Goal: Task Accomplishment & Management: Use online tool/utility

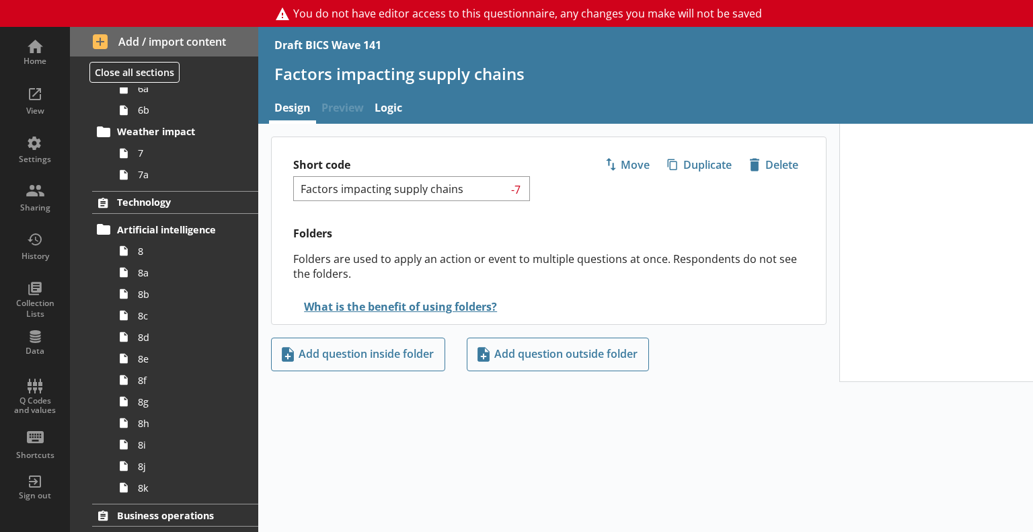
scroll to position [471, 0]
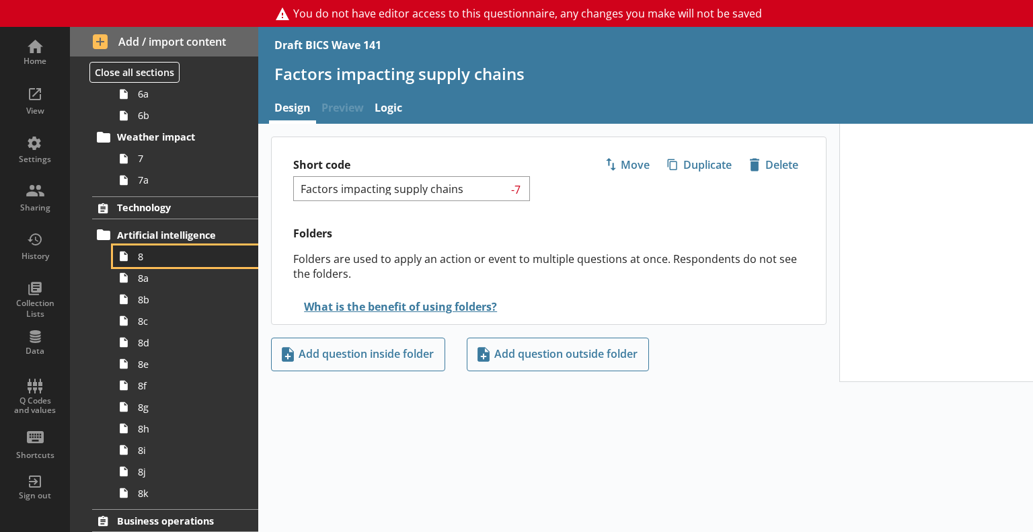
click at [153, 261] on span "8" at bounding box center [189, 256] width 102 height 13
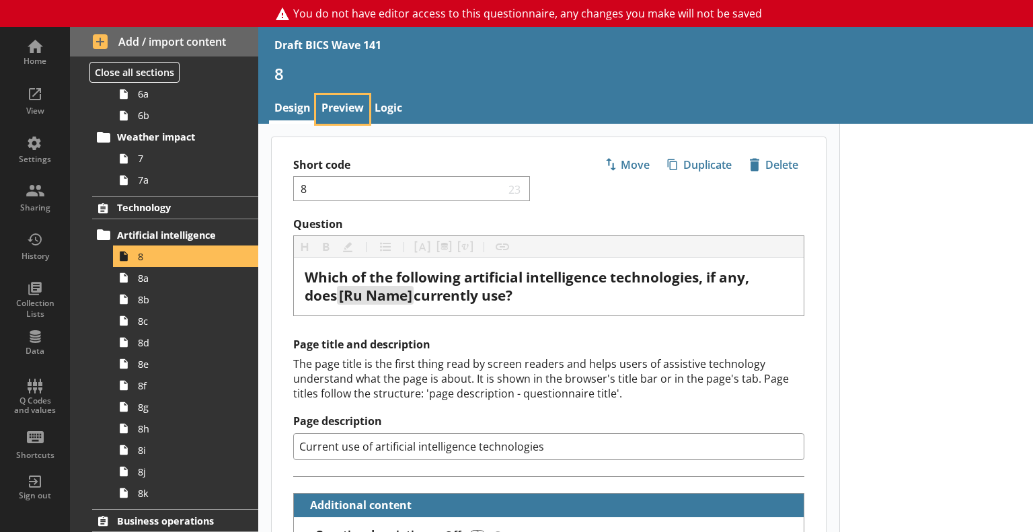
click at [331, 112] on link "Preview" at bounding box center [342, 109] width 53 height 29
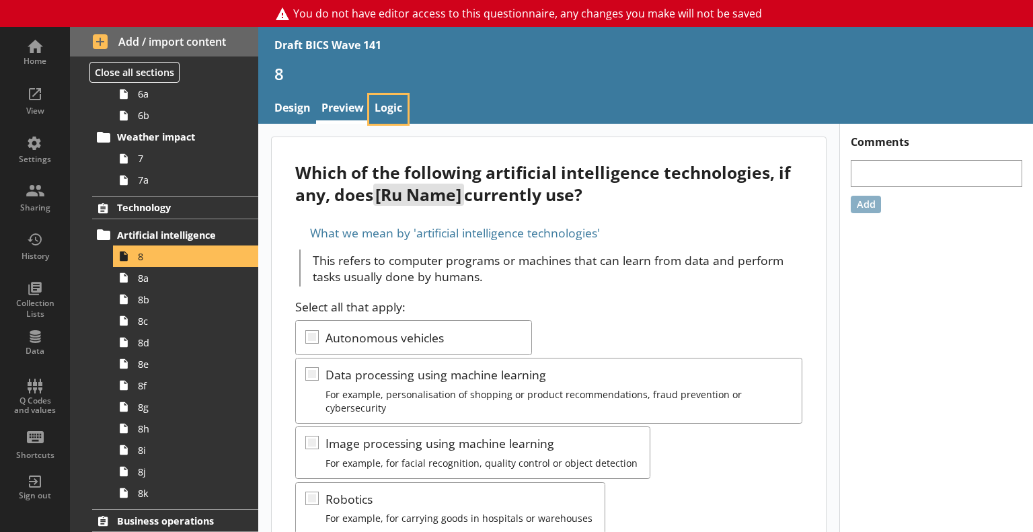
click at [390, 106] on link "Logic" at bounding box center [388, 109] width 38 height 29
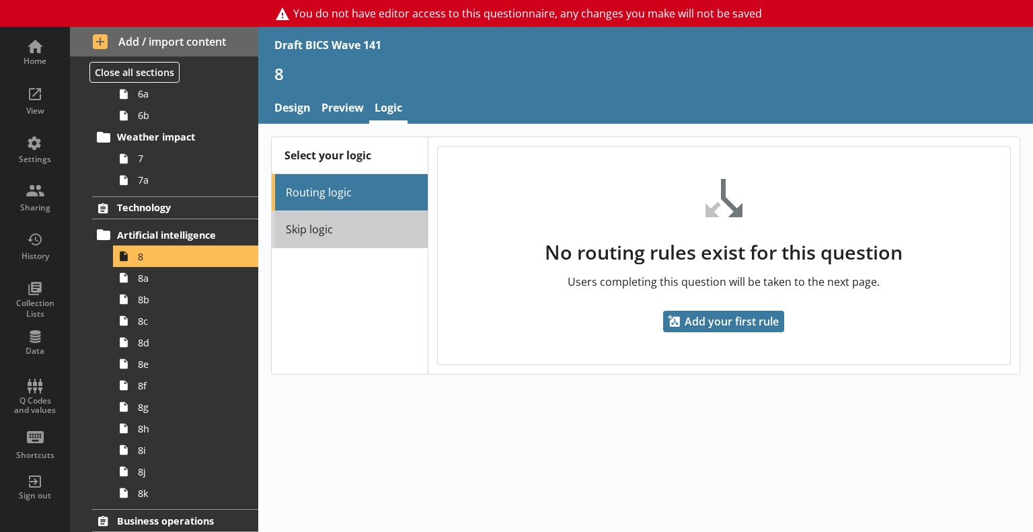
click at [382, 213] on link "Skip logic" at bounding box center [350, 229] width 156 height 37
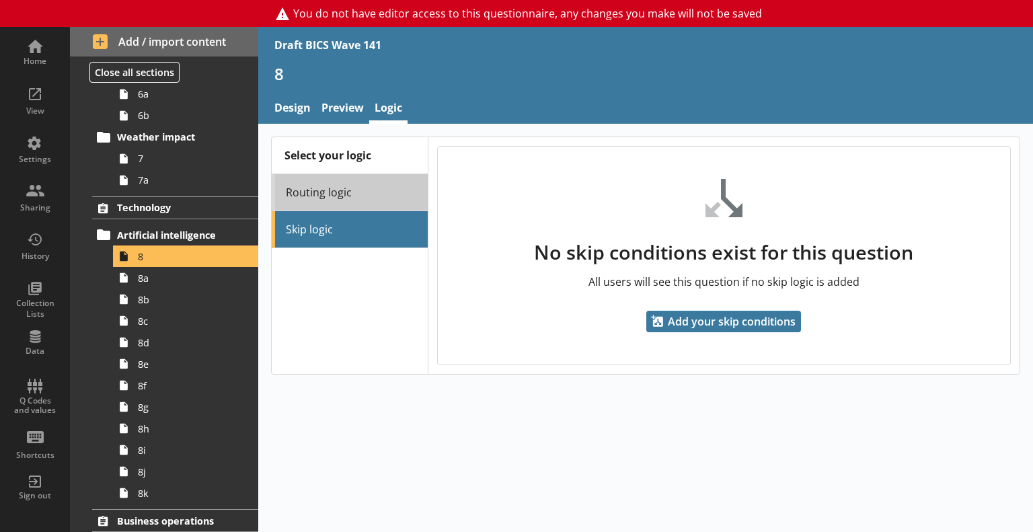
click at [360, 188] on link "Routing logic" at bounding box center [350, 192] width 156 height 37
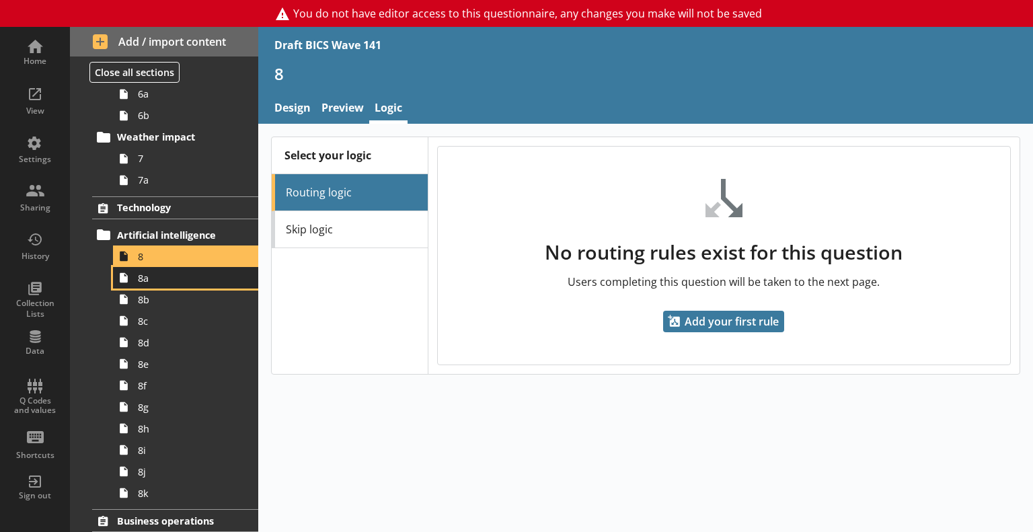
click at [154, 284] on link "8a" at bounding box center [185, 278] width 145 height 22
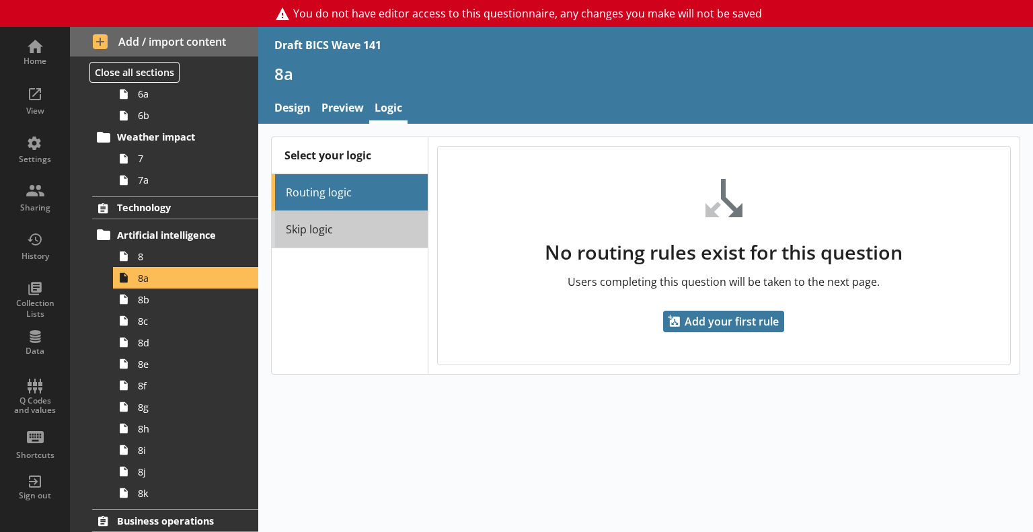
click at [382, 218] on link "Skip logic" at bounding box center [350, 229] width 156 height 37
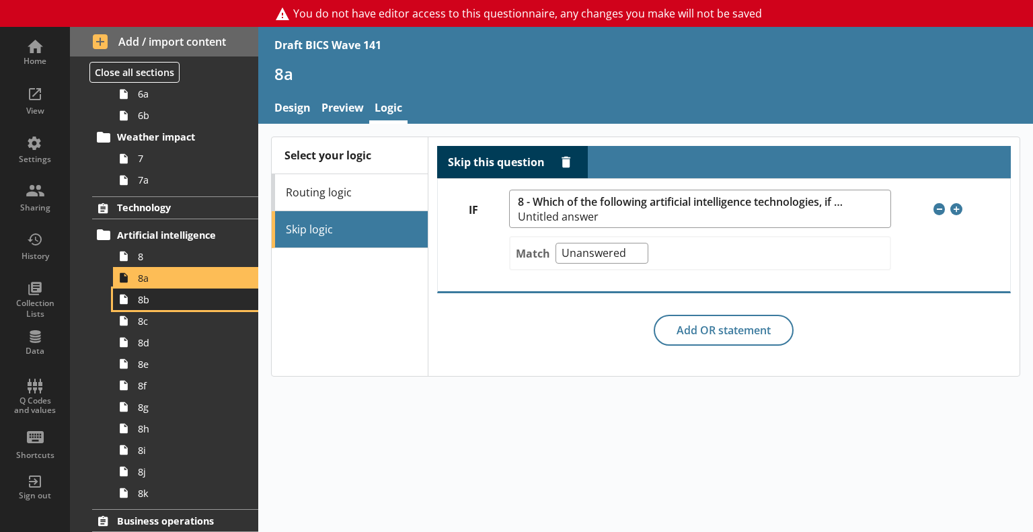
click at [151, 298] on span "8b" at bounding box center [189, 299] width 102 height 13
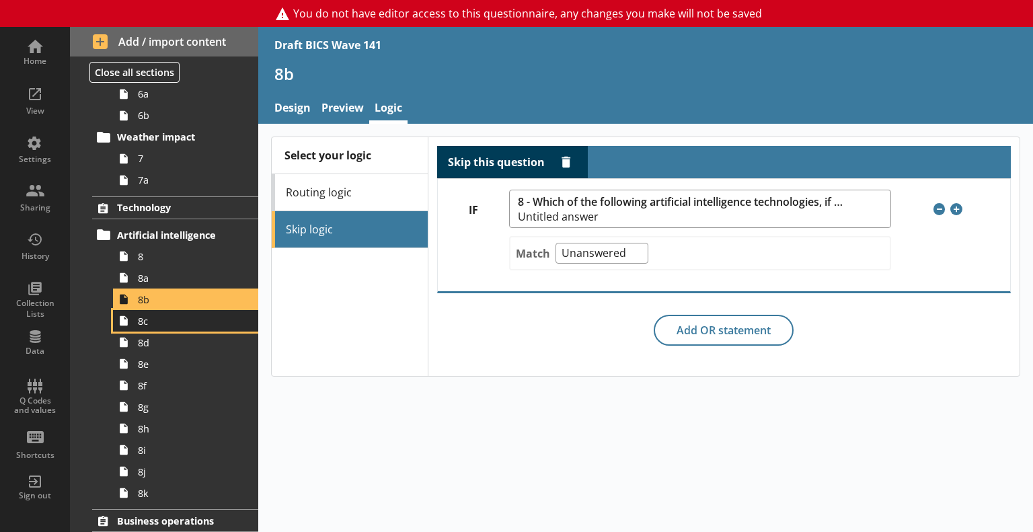
click at [161, 322] on span "8c" at bounding box center [189, 321] width 102 height 13
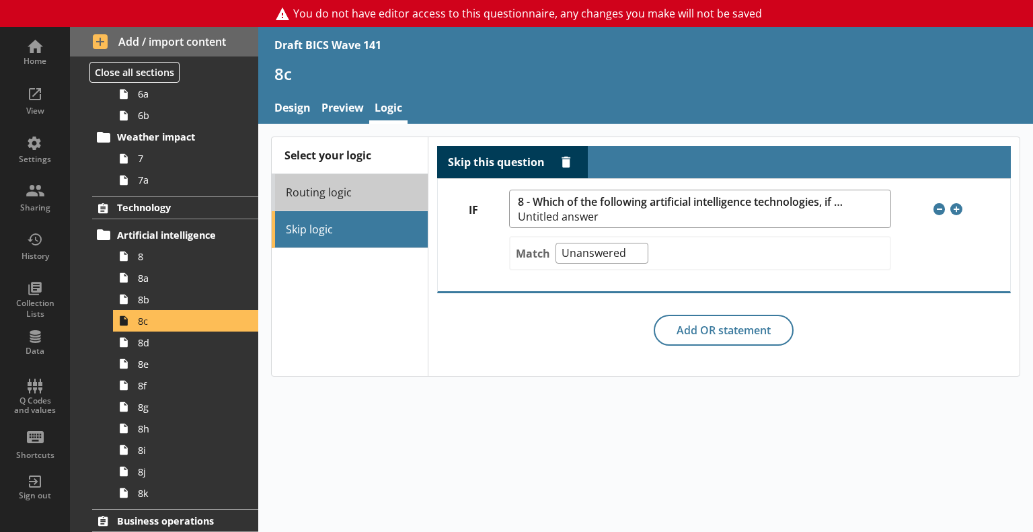
click at [341, 188] on link "Routing logic" at bounding box center [350, 192] width 156 height 37
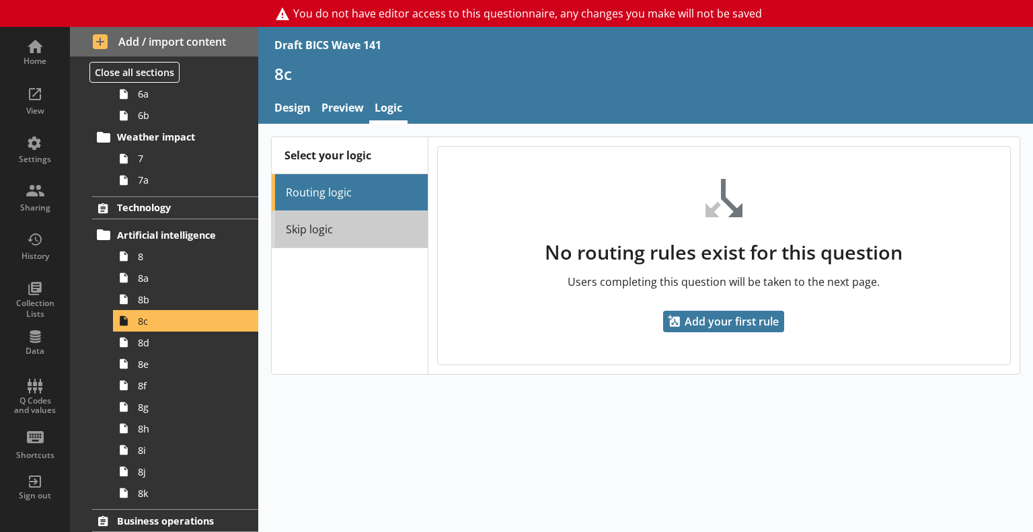
click at [329, 225] on link "Skip logic" at bounding box center [350, 229] width 156 height 37
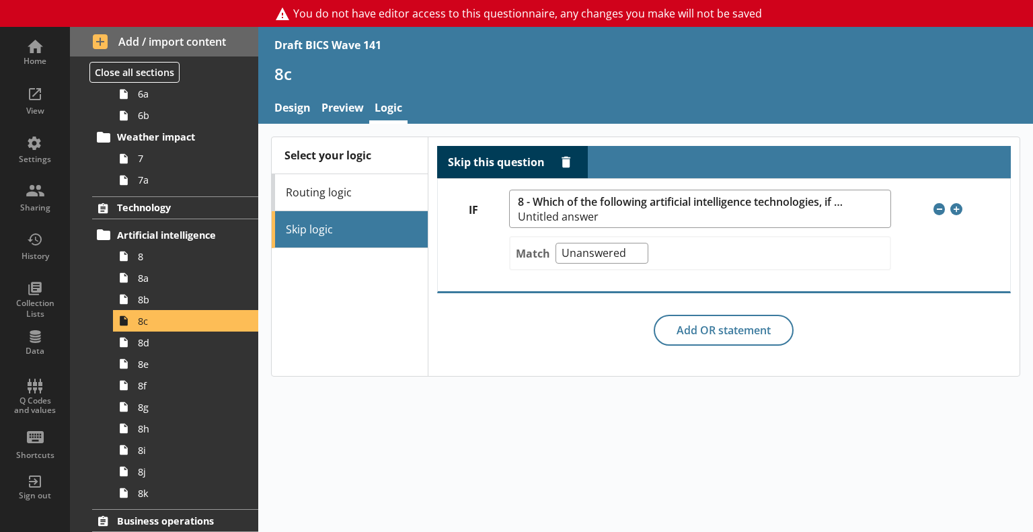
click at [432, 274] on div "Skip this question Delete rule IF 8 - Which of the following artificial intelli…" at bounding box center [724, 256] width 592 height 238
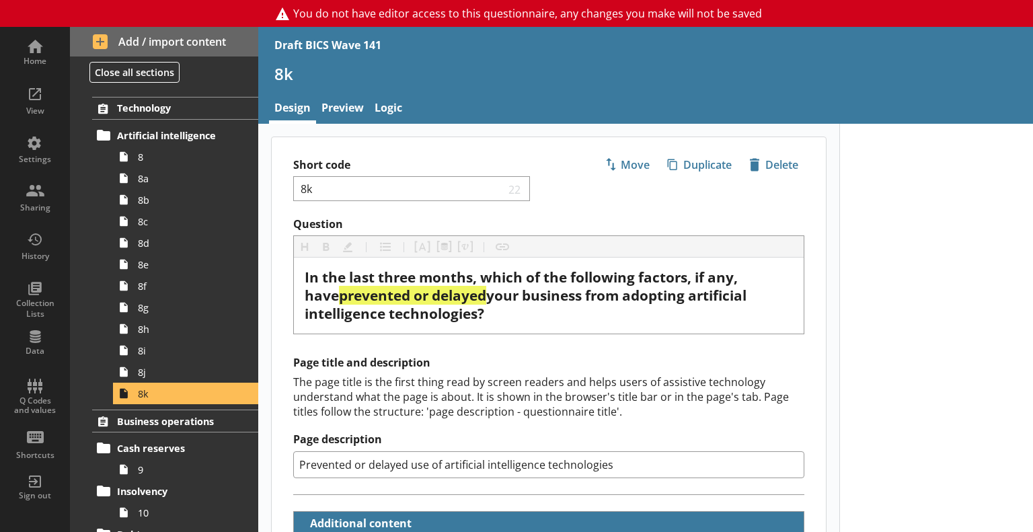
scroll to position [538, 0]
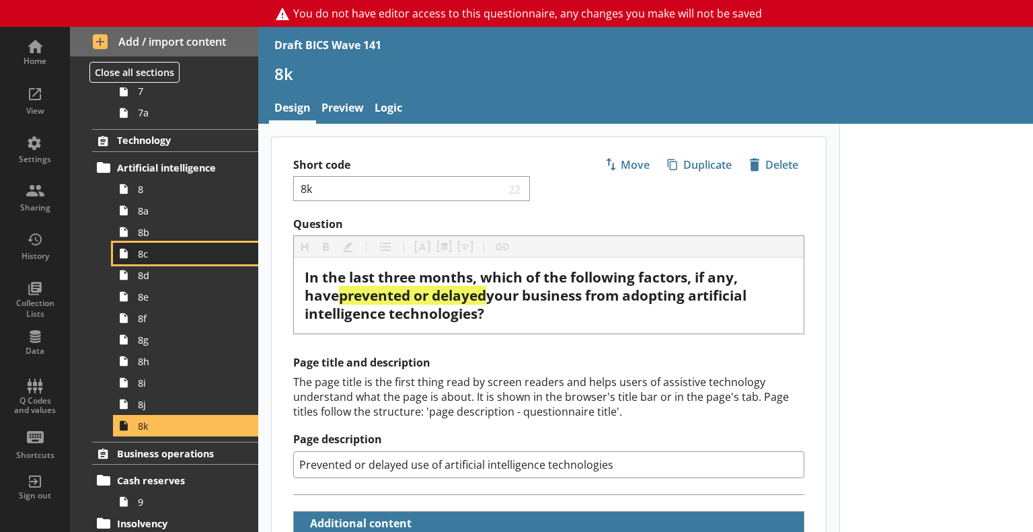
click at [165, 261] on link "8c" at bounding box center [185, 254] width 145 height 22
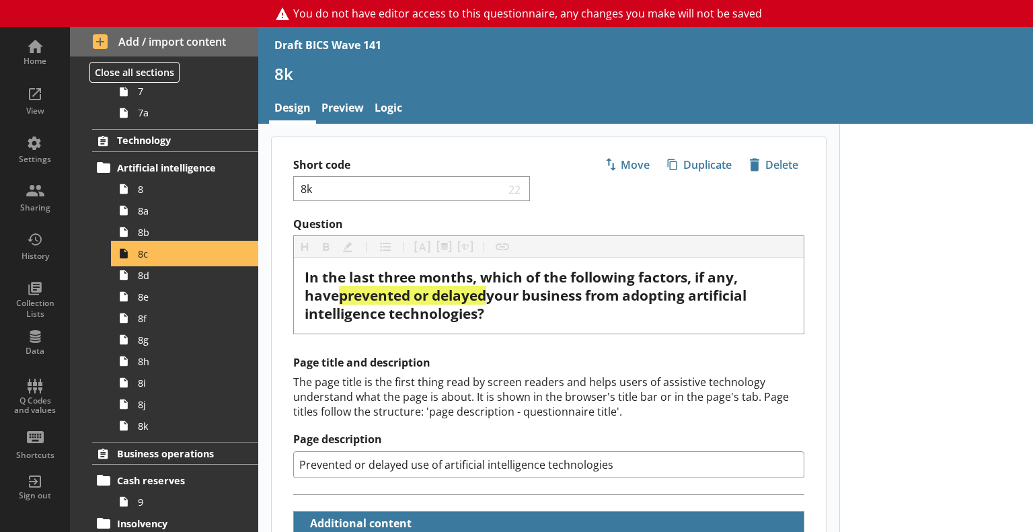
type textarea "x"
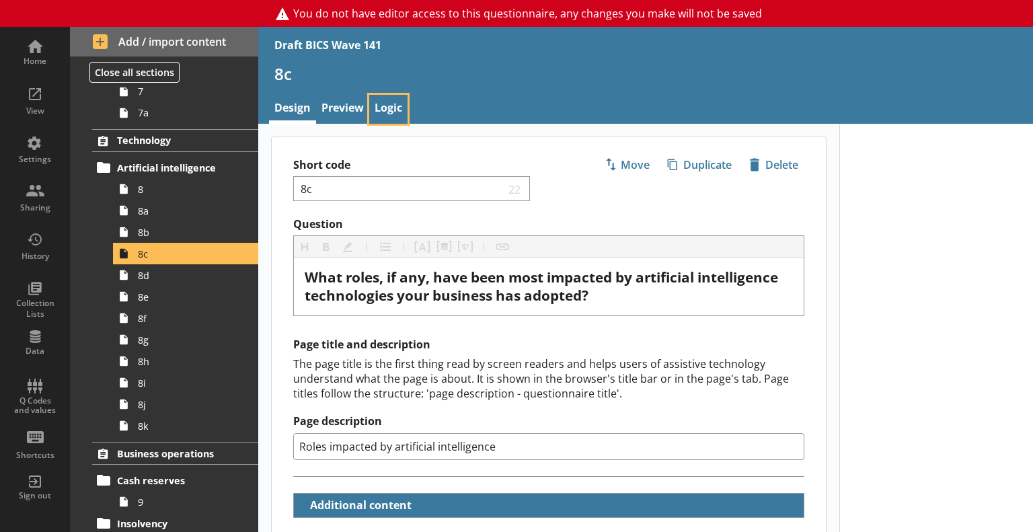
click at [403, 108] on link "Logic" at bounding box center [388, 109] width 38 height 29
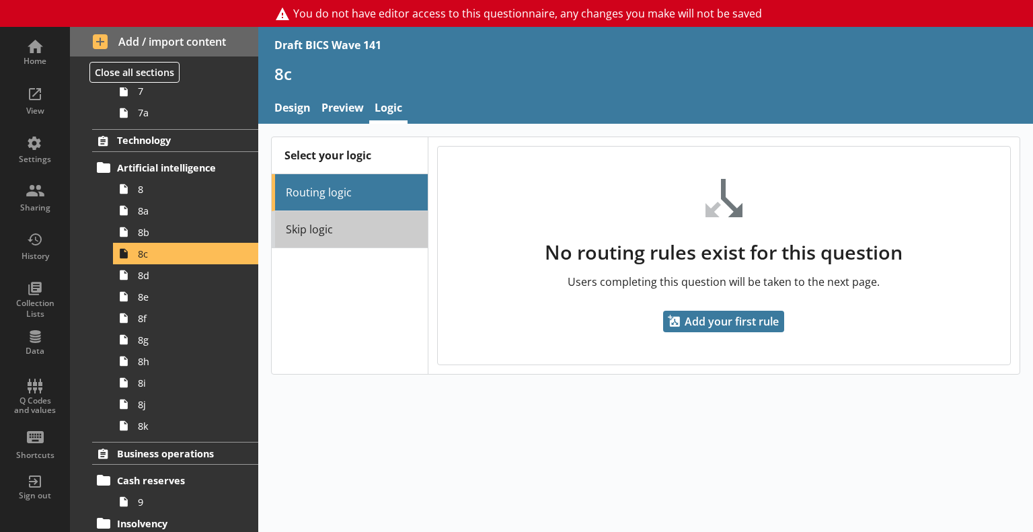
click at [355, 233] on link "Skip logic" at bounding box center [350, 229] width 156 height 37
